Goal: Subscribe to service/newsletter

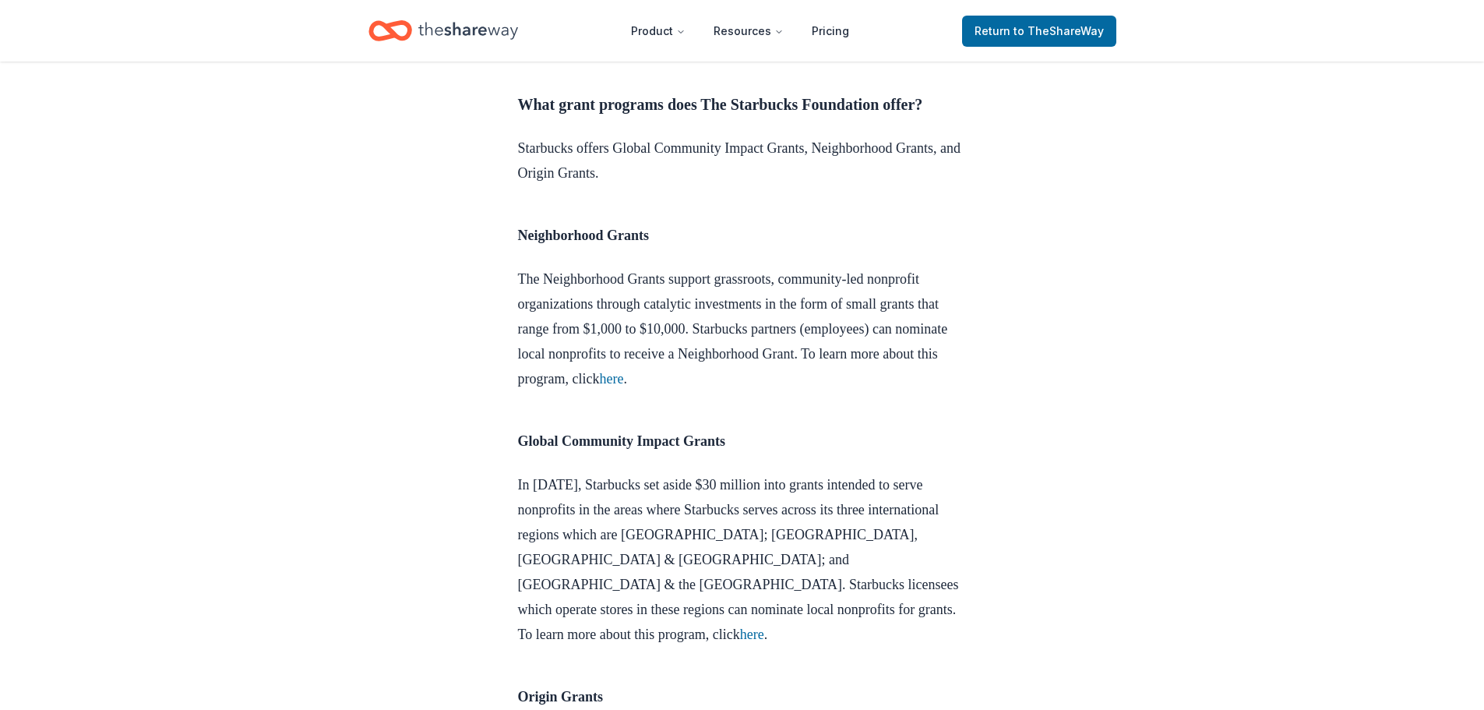
scroll to position [1339, 0]
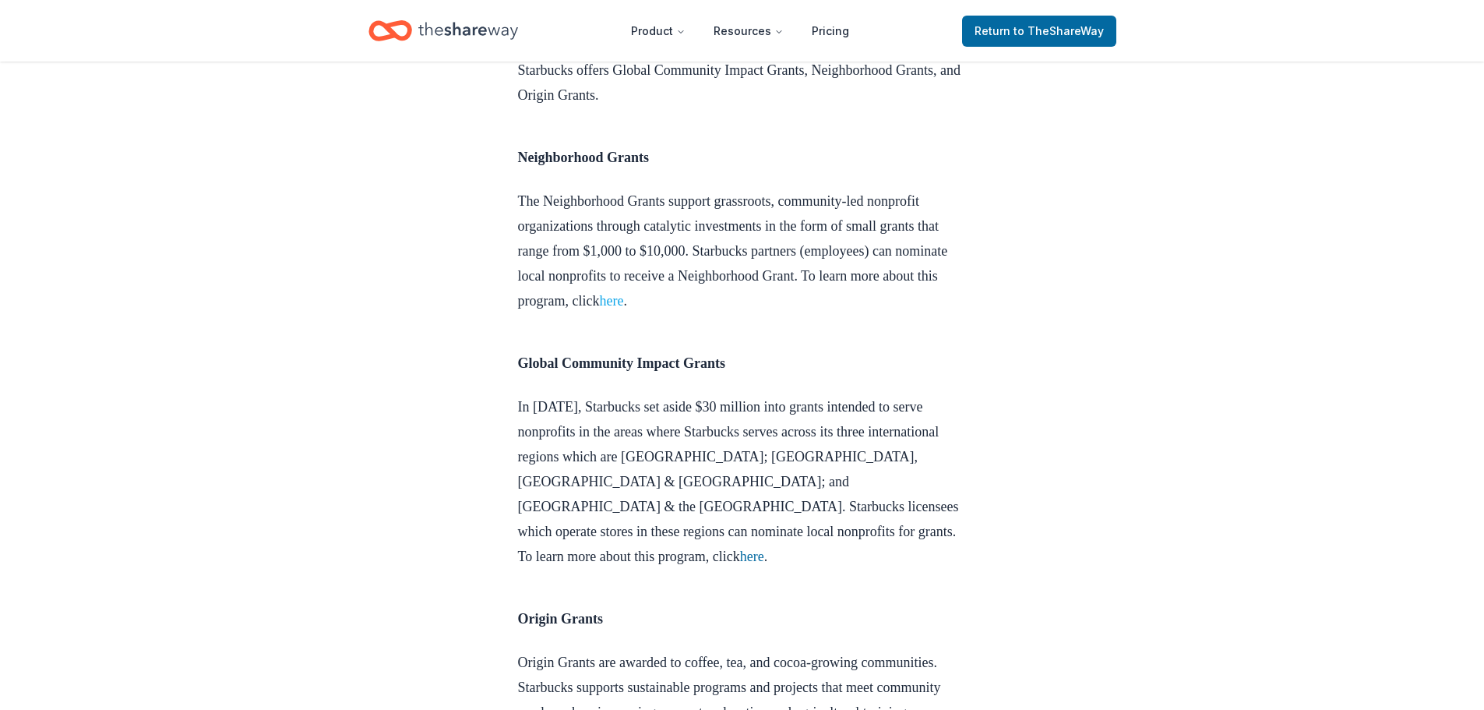
click at [623, 309] on link "here" at bounding box center [611, 301] width 24 height 16
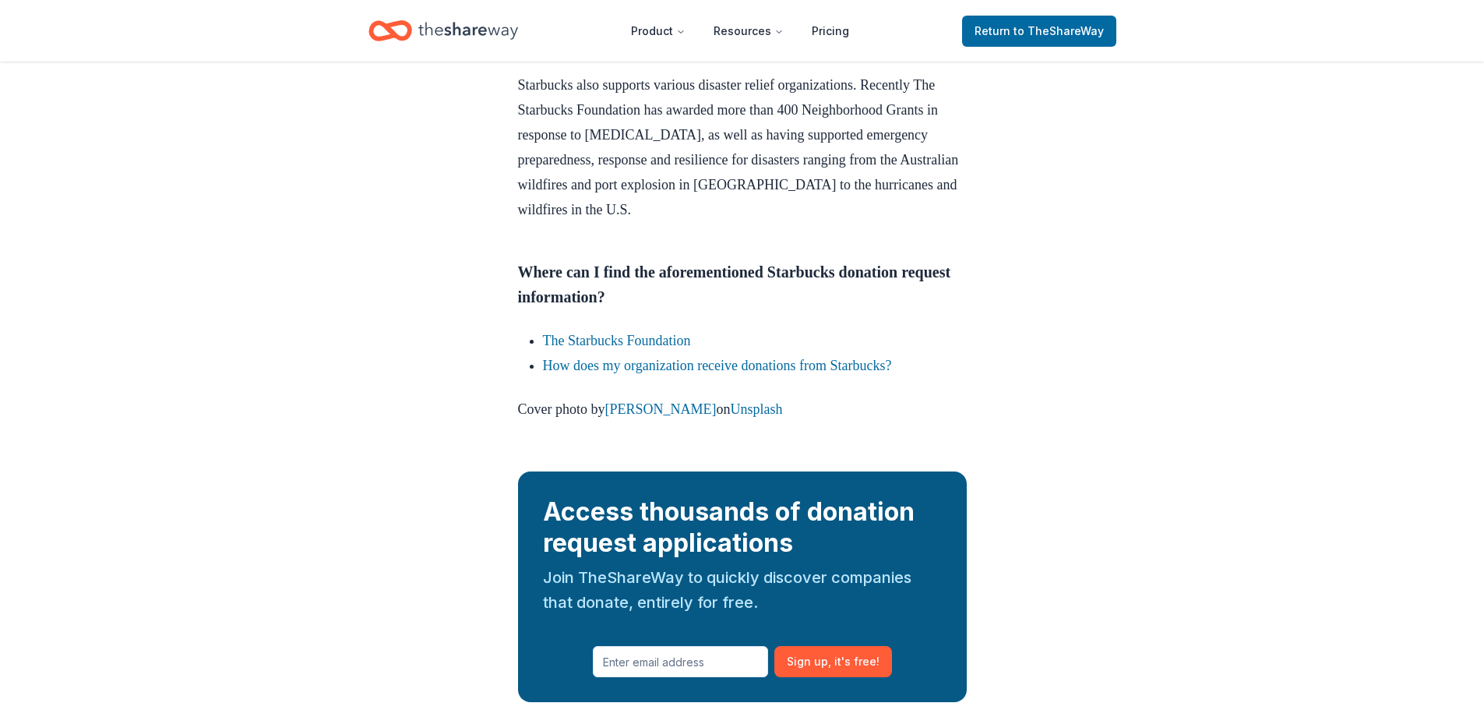
scroll to position [2495, 0]
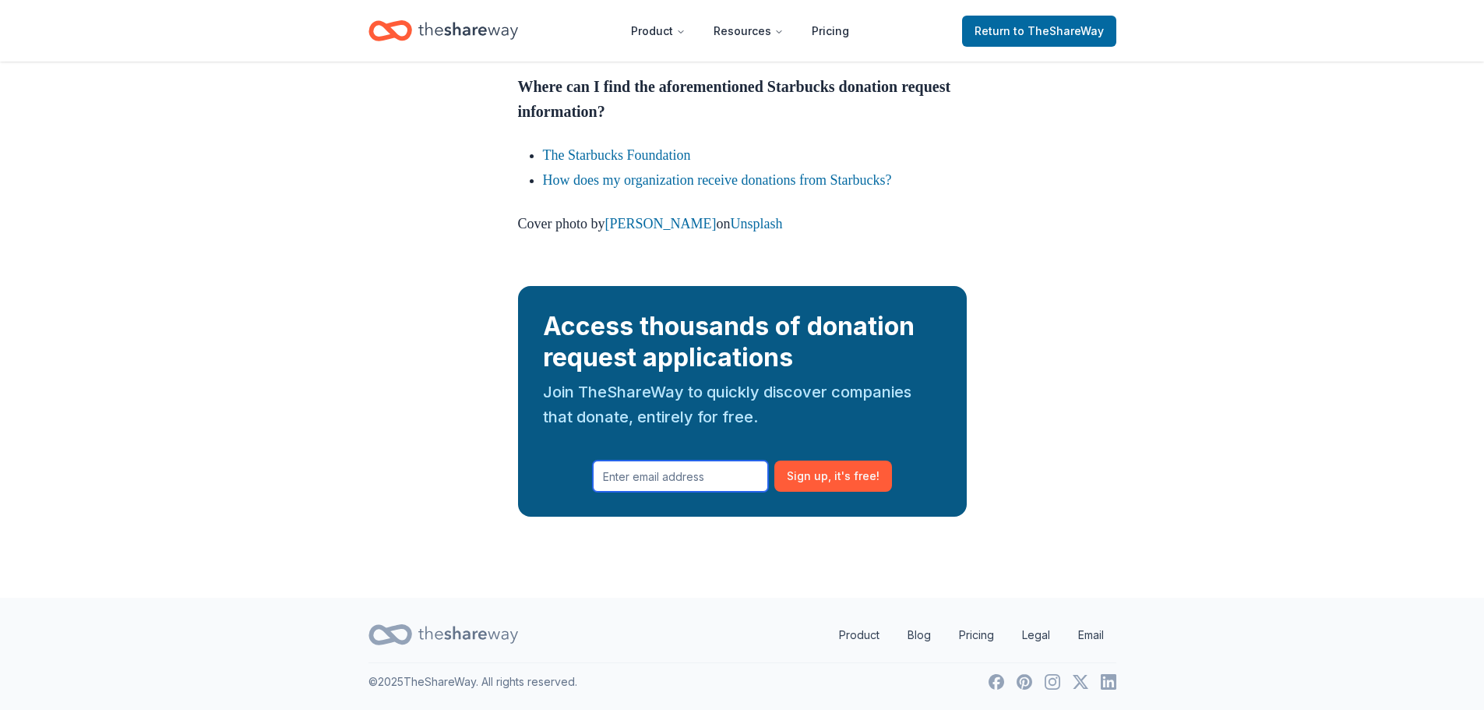
click at [668, 470] on input "text" at bounding box center [680, 475] width 175 height 31
type input "[PERSON_NAME][EMAIL_ADDRESS][DOMAIN_NAME]"
click at [852, 476] on span ", it ' s free!" at bounding box center [853, 476] width 51 height 19
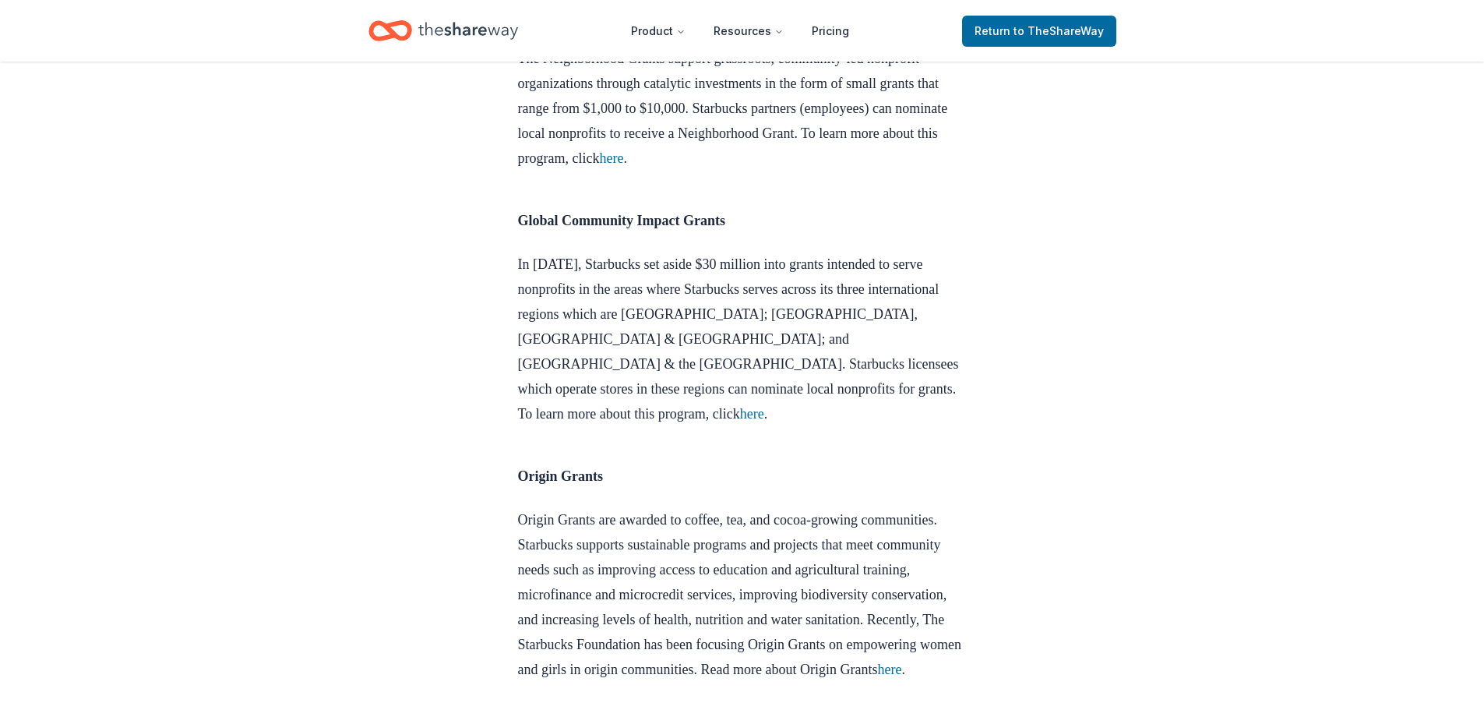
scroll to position [1248, 0]
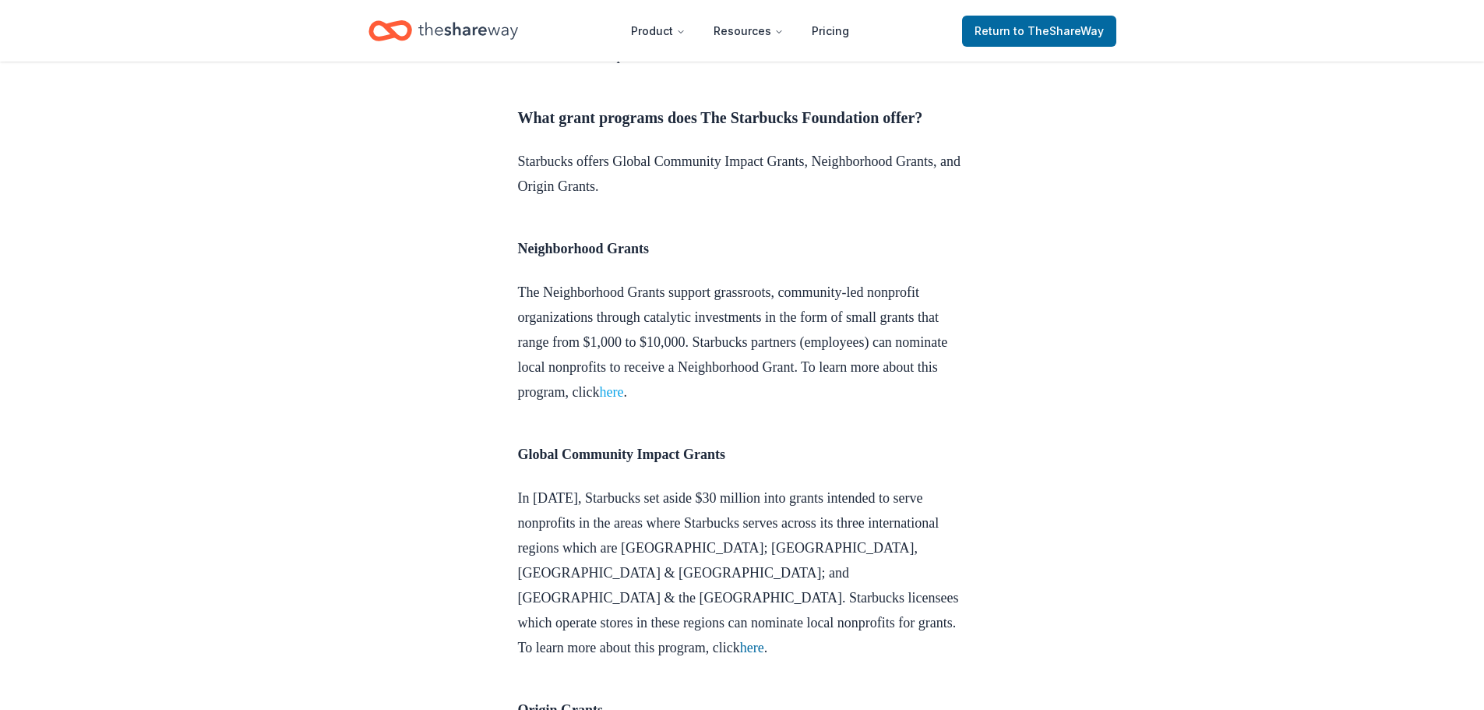
click at [623, 400] on link "here" at bounding box center [611, 392] width 24 height 16
